Goal: Task Accomplishment & Management: Manage account settings

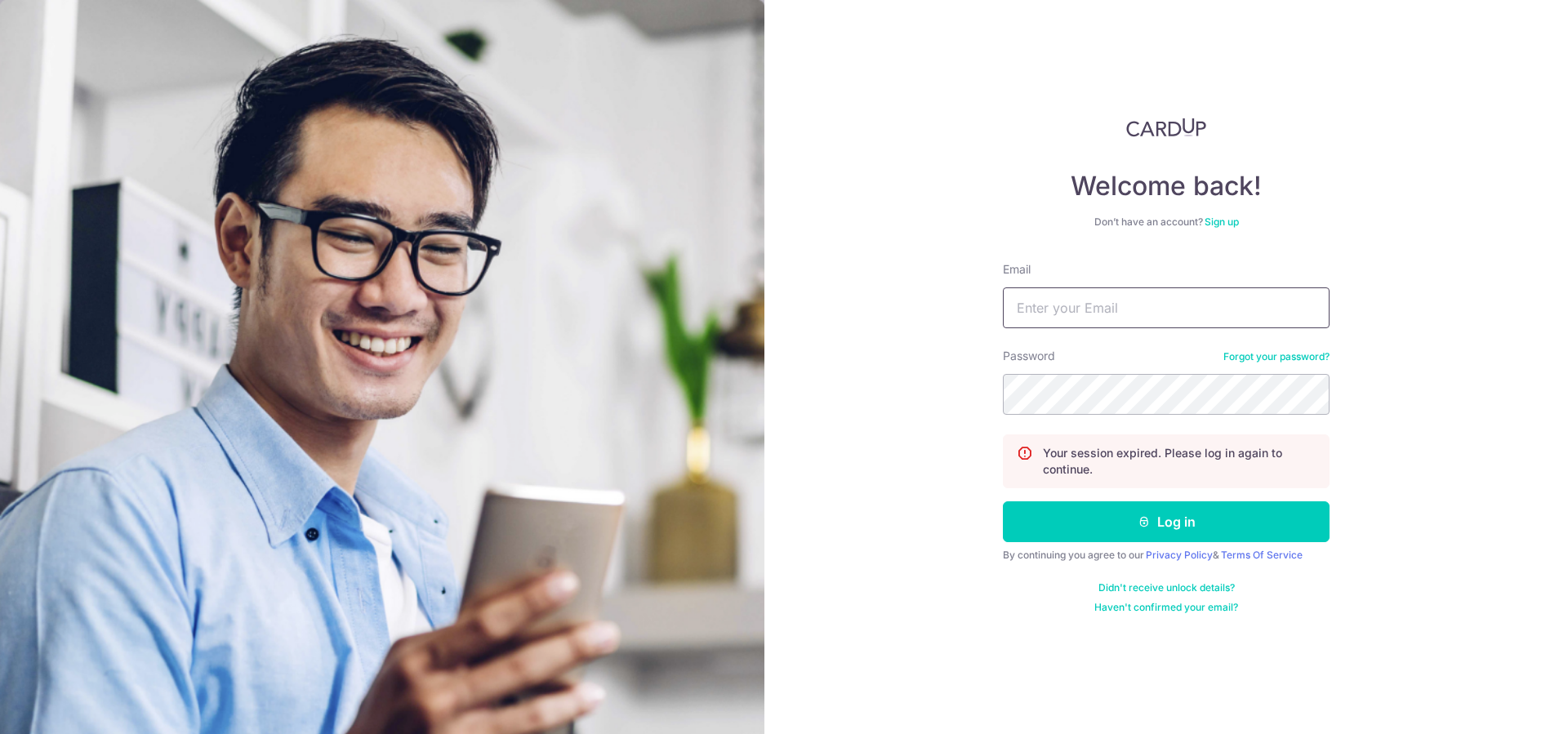
type input "[EMAIL_ADDRESS][DOMAIN_NAME]"
click at [1003, 501] on button "Log in" at bounding box center [1166, 522] width 327 height 41
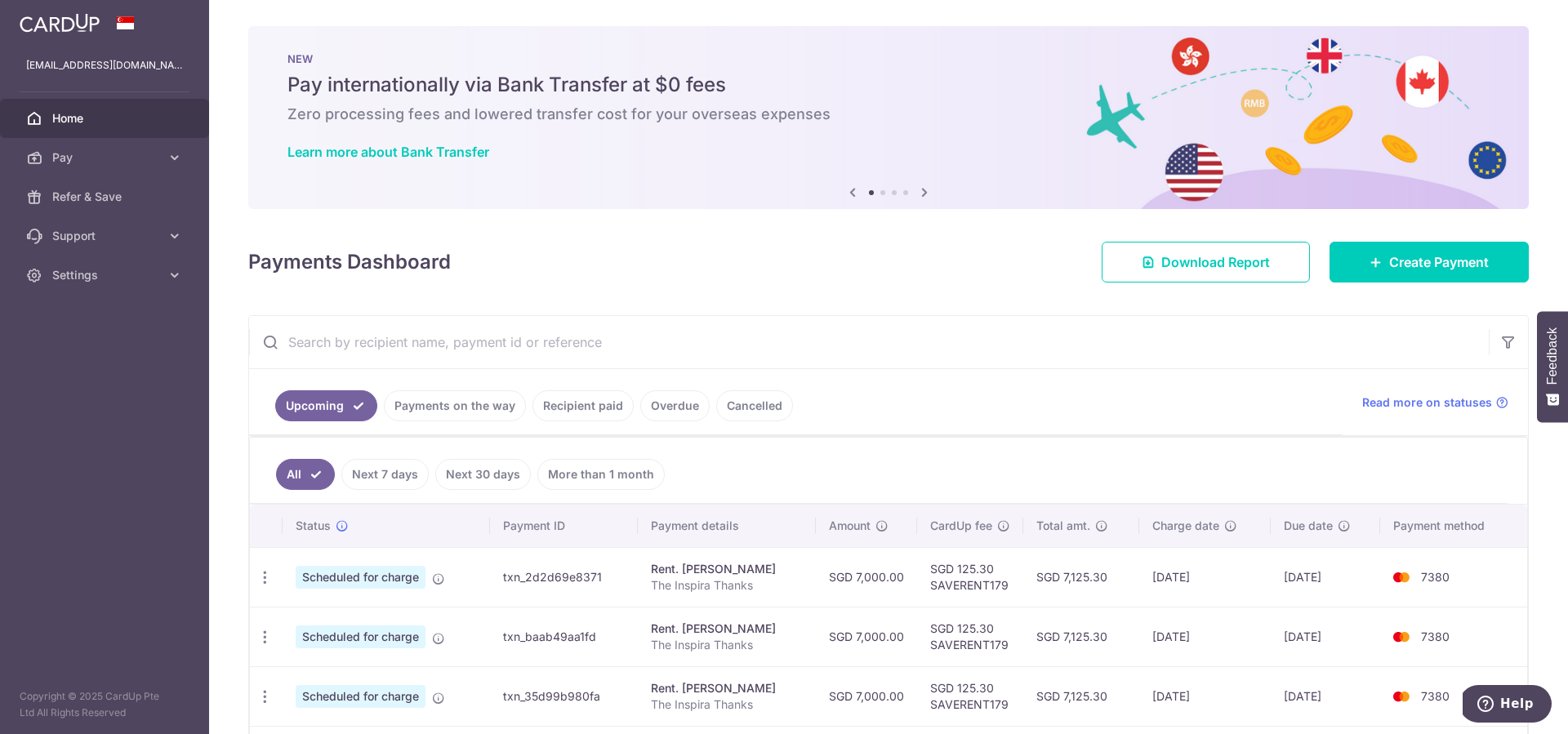
scroll to position [176, 0]
